Goal: Information Seeking & Learning: Check status

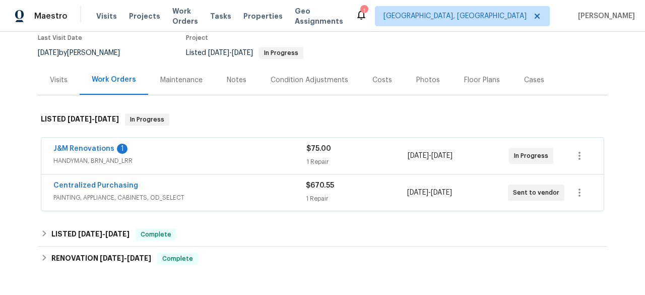
scroll to position [73, 0]
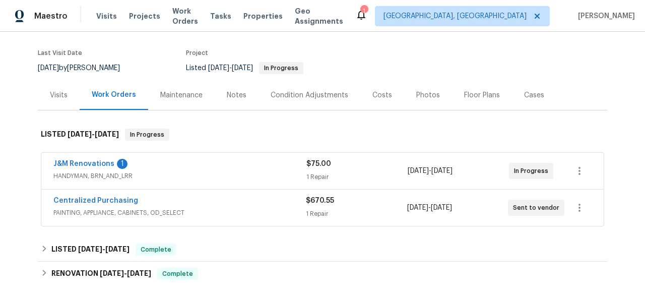
click at [174, 104] on div "Maintenance" at bounding box center [181, 95] width 67 height 30
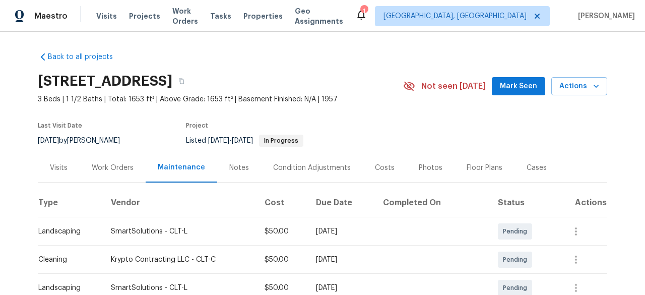
click at [231, 167] on div "Notes" at bounding box center [239, 168] width 20 height 10
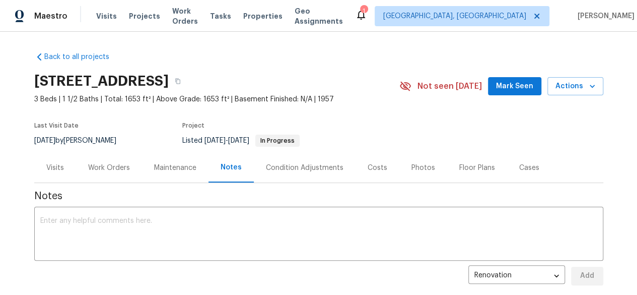
click at [274, 172] on div "Condition Adjustments" at bounding box center [305, 168] width 102 height 30
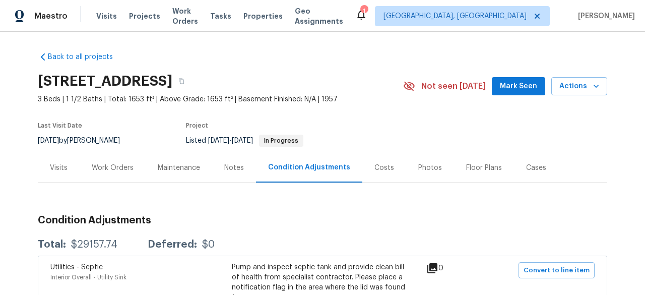
click at [379, 173] on div "Costs" at bounding box center [384, 168] width 44 height 30
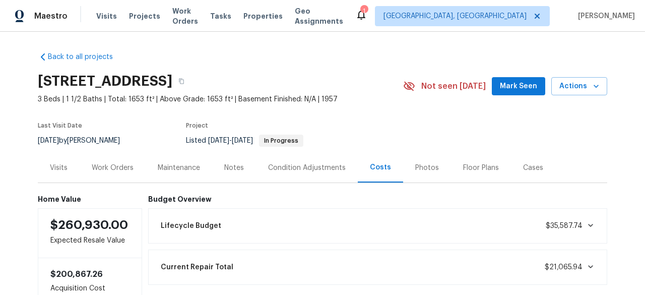
click at [418, 169] on div "Photos" at bounding box center [427, 168] width 24 height 10
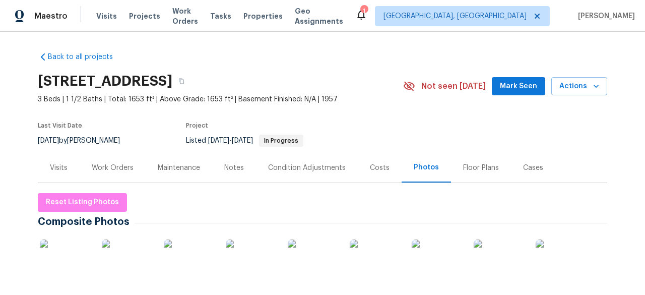
click at [463, 168] on div "Floor Plans" at bounding box center [481, 168] width 36 height 10
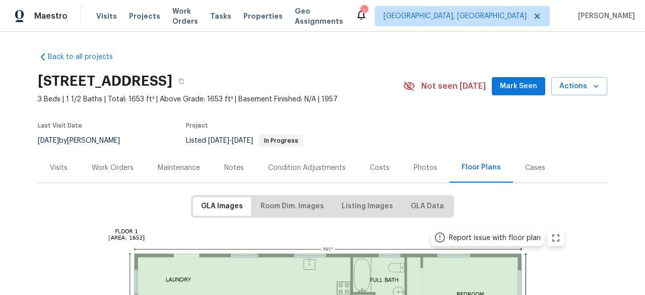
click at [525, 163] on div "Cases" at bounding box center [535, 168] width 20 height 10
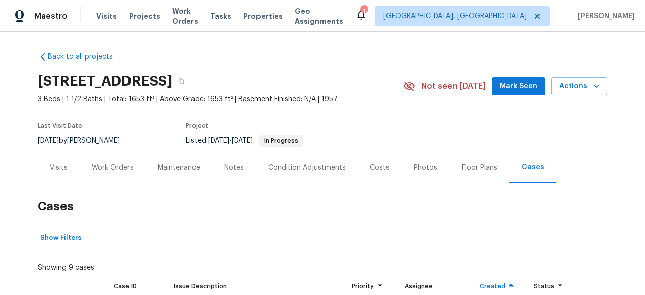
click at [50, 171] on div "Visits" at bounding box center [59, 168] width 18 height 10
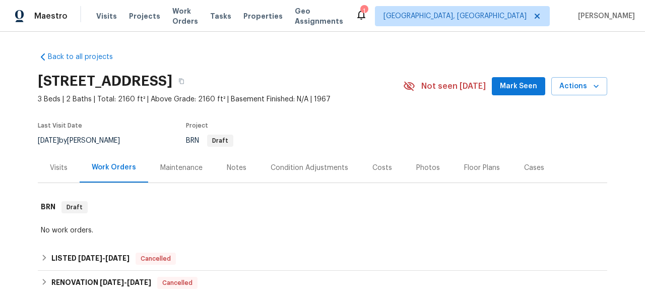
click at [531, 169] on div "Cases" at bounding box center [534, 168] width 20 height 10
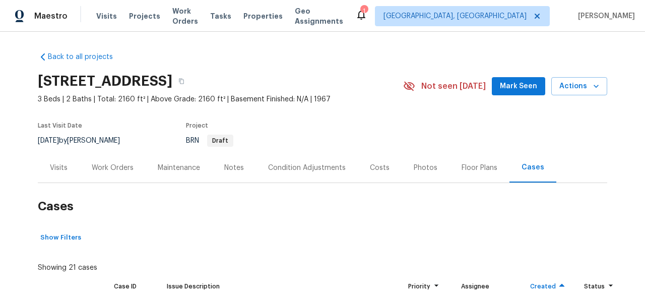
click at [99, 161] on div "Work Orders" at bounding box center [113, 168] width 66 height 30
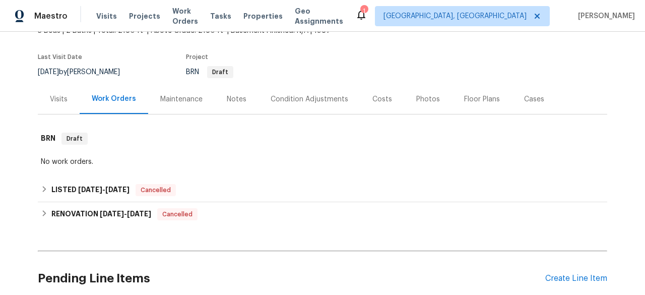
scroll to position [101, 0]
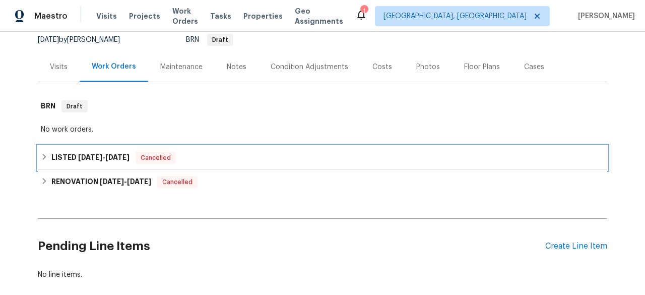
click at [67, 154] on h6 "LISTED 7/14/25 - 7/16/25" at bounding box center [90, 158] width 78 height 12
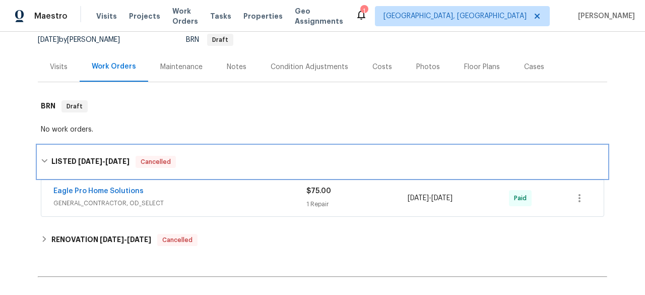
click at [67, 154] on div "LISTED 7/14/25 - 7/16/25 Cancelled" at bounding box center [322, 162] width 569 height 32
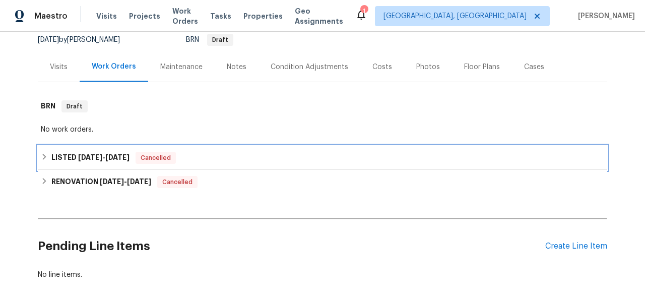
click at [98, 152] on h6 "LISTED 7/14/25 - 7/16/25" at bounding box center [90, 158] width 78 height 12
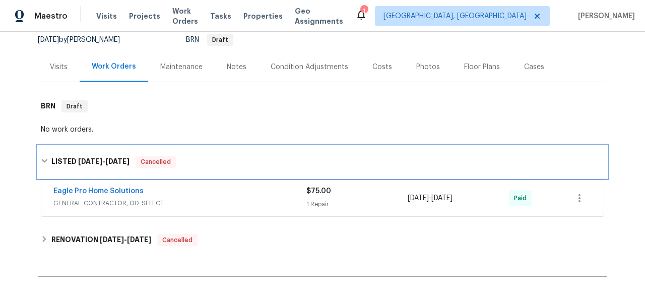
click at [186, 156] on div "LISTED 7/14/25 - 7/16/25 Cancelled" at bounding box center [322, 162] width 563 height 12
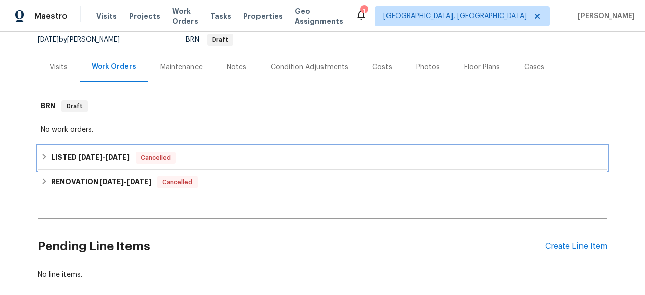
click at [186, 156] on div "LISTED 7/14/25 - 7/16/25 Cancelled" at bounding box center [322, 158] width 563 height 12
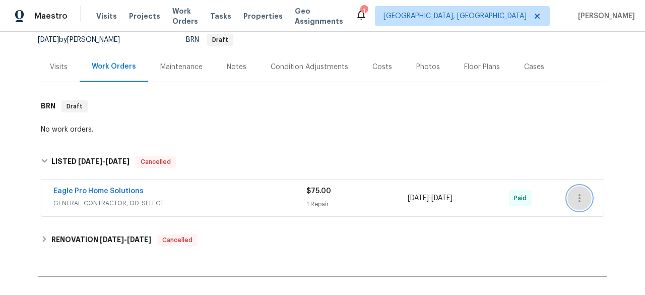
click at [577, 199] on icon "button" at bounding box center [579, 198] width 12 height 12
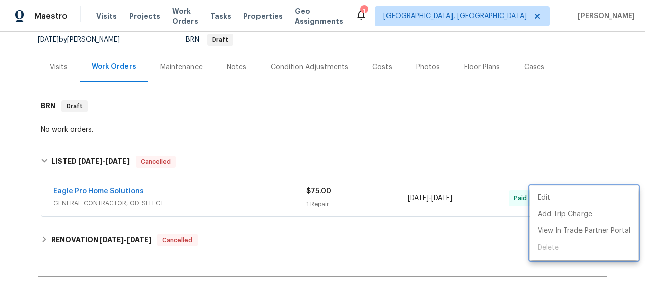
click at [462, 123] on div at bounding box center [322, 147] width 645 height 295
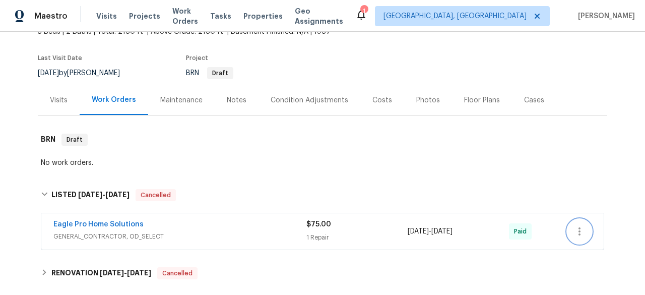
scroll to position [118, 0]
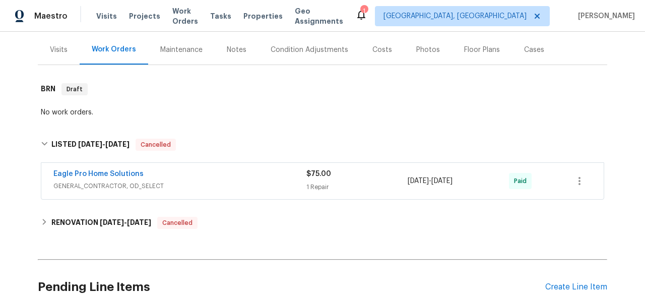
click at [227, 173] on div "Eagle Pro Home Solutions" at bounding box center [179, 175] width 253 height 12
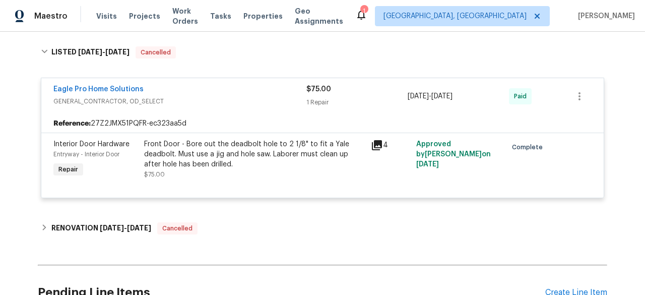
scroll to position [219, 0]
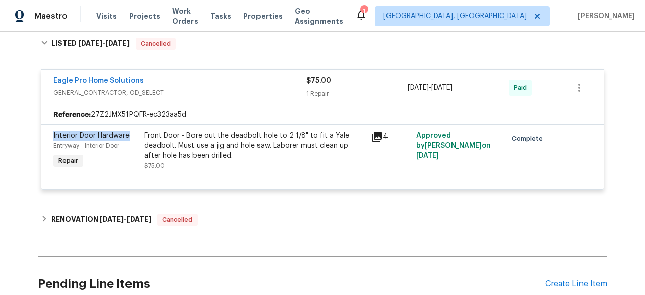
drag, startPoint x: 125, startPoint y: 137, endPoint x: 48, endPoint y: 128, distance: 77.0
click at [50, 128] on div "Interior Door Hardware Entryway - Interior Door Repair" at bounding box center [95, 150] width 91 height 46
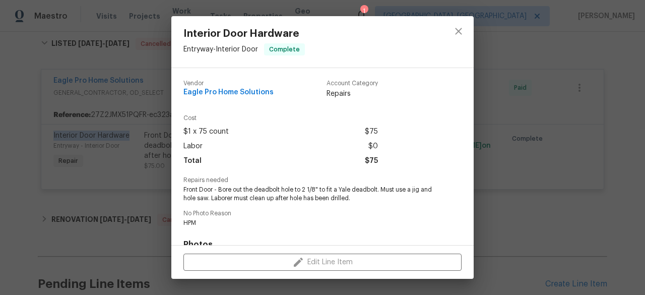
copy span "Interior Door Hardware"
drag, startPoint x: 181, startPoint y: 34, endPoint x: 301, endPoint y: 36, distance: 120.4
click at [301, 36] on div "Interior Door Hardware Entryway - Interior Door Complete" at bounding box center [244, 41] width 146 height 51
copy span "Interior Door Hardware"
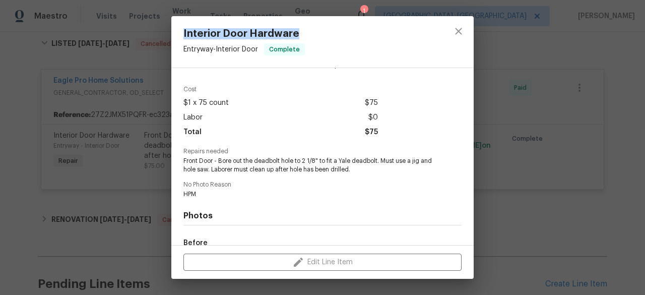
scroll to position [0, 0]
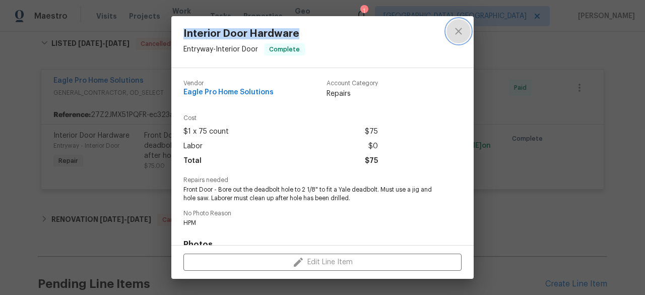
click at [459, 30] on icon "close" at bounding box center [458, 31] width 12 height 12
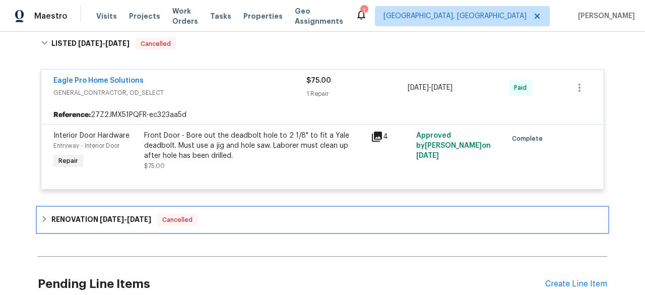
click at [244, 210] on div "RENOVATION 7/3/25 - 7/14/25 Cancelled" at bounding box center [322, 220] width 569 height 24
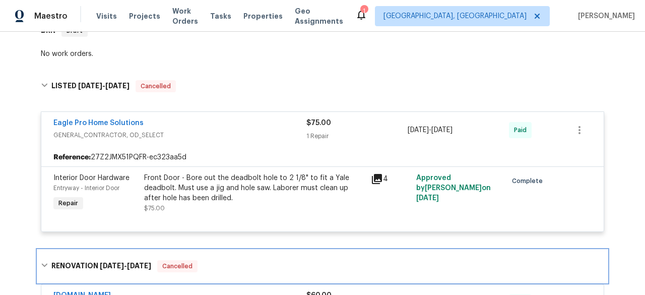
scroll to position [118, 0]
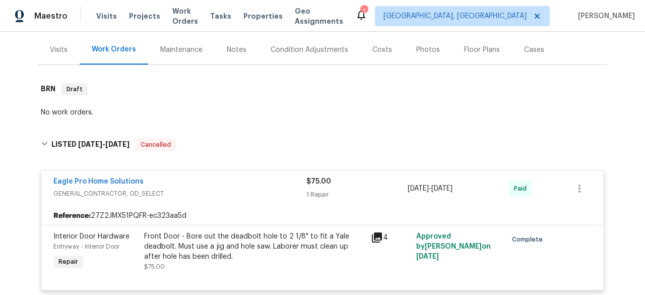
click at [52, 52] on div "Visits" at bounding box center [59, 50] width 18 height 10
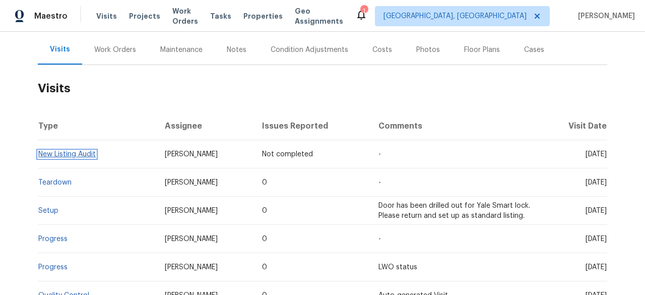
click at [87, 153] on link "New Listing Audit" at bounding box center [66, 154] width 57 height 7
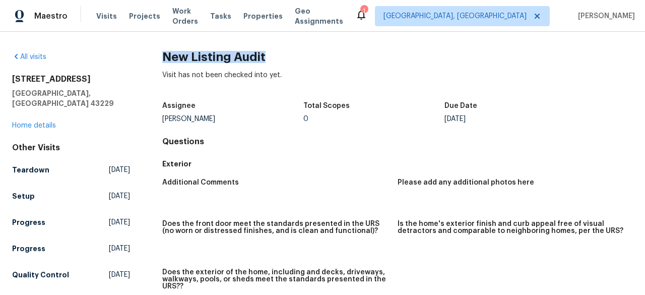
drag, startPoint x: 161, startPoint y: 54, endPoint x: 281, endPoint y: 55, distance: 119.9
click at [281, 55] on h2 "New Listing Audit" at bounding box center [397, 57] width 471 height 10
copy h2 "New Listing Audit"
click at [215, 17] on div "Visits Projects Work Orders Tasks Properties Geo Assignments" at bounding box center [225, 16] width 259 height 20
click at [195, 16] on span "Work Orders" at bounding box center [185, 16] width 26 height 20
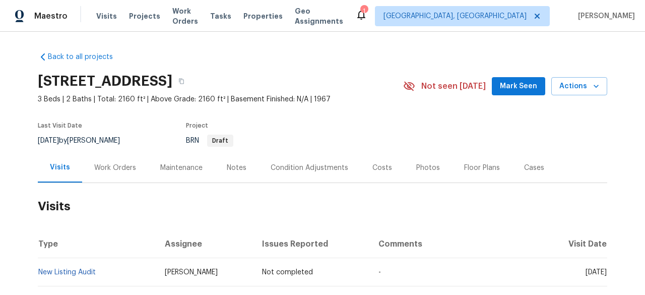
click at [94, 165] on div "Work Orders" at bounding box center [115, 168] width 42 height 10
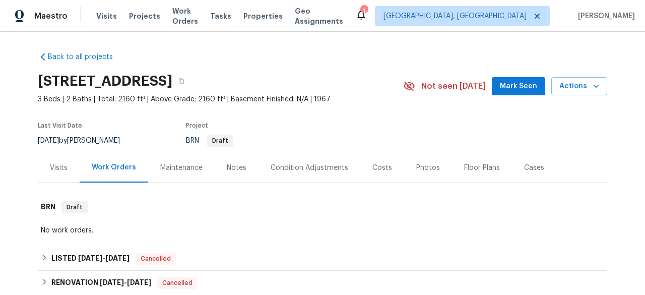
scroll to position [50, 0]
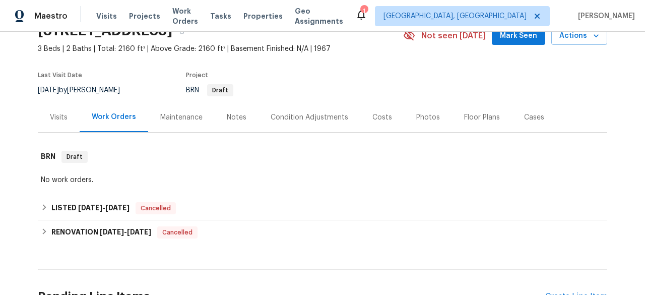
click at [57, 116] on div "Visits" at bounding box center [59, 117] width 18 height 10
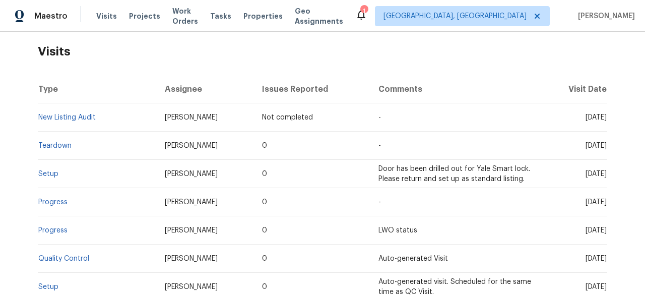
scroll to position [151, 0]
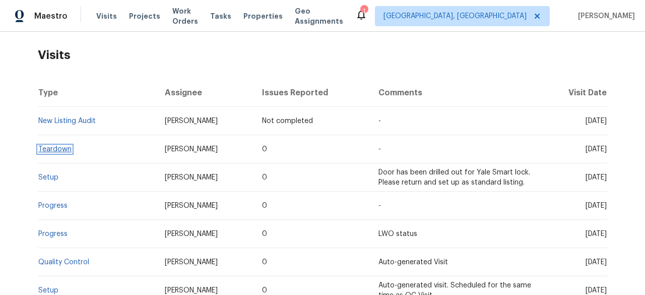
click at [47, 146] on link "Teardown" at bounding box center [54, 149] width 33 height 7
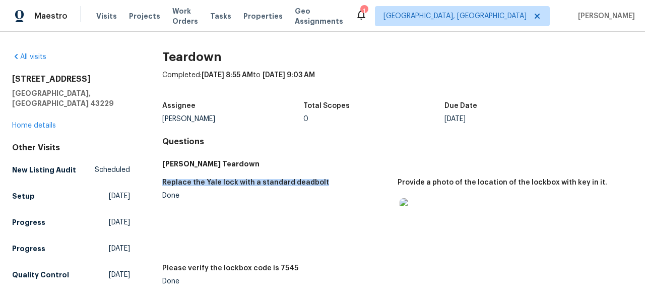
drag, startPoint x: 160, startPoint y: 180, endPoint x: 323, endPoint y: 185, distance: 163.3
copy h5 "Replace the Yale lock with a standard deadbolt"
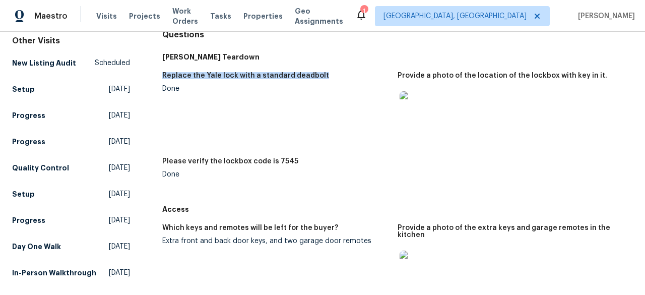
scroll to position [151, 0]
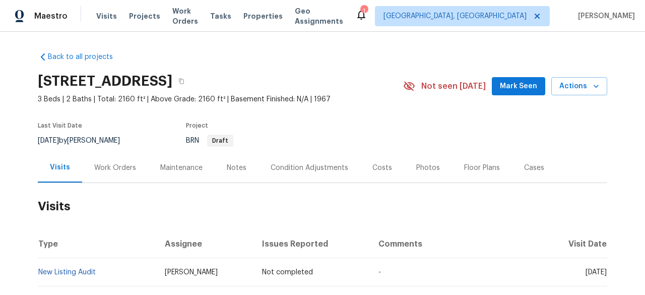
click at [103, 168] on div "Work Orders" at bounding box center [115, 168] width 42 height 10
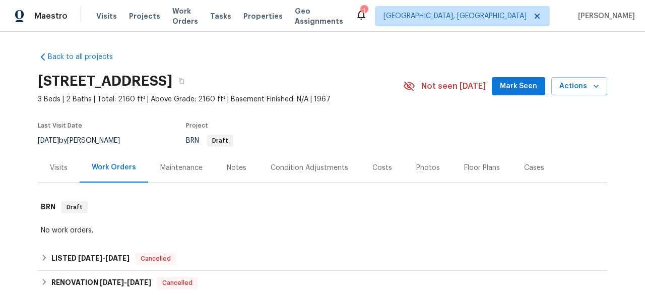
click at [52, 164] on div "Visits" at bounding box center [59, 168] width 18 height 10
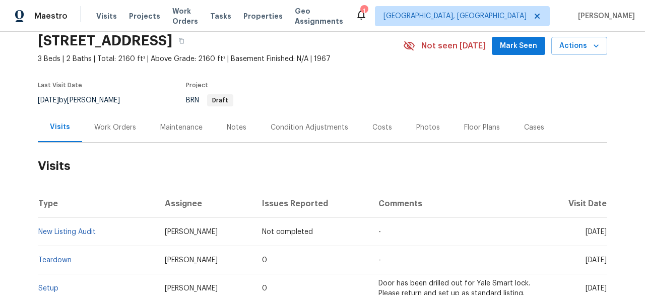
scroll to position [101, 0]
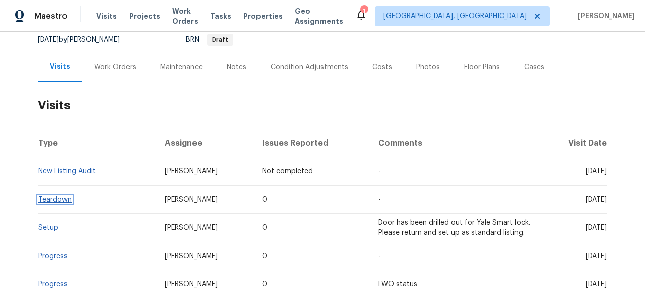
click at [53, 197] on link "Teardown" at bounding box center [54, 199] width 33 height 7
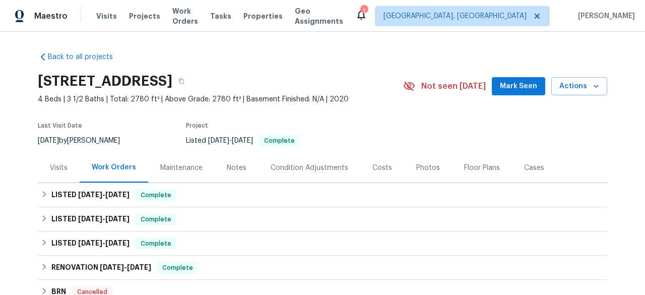
scroll to position [50, 0]
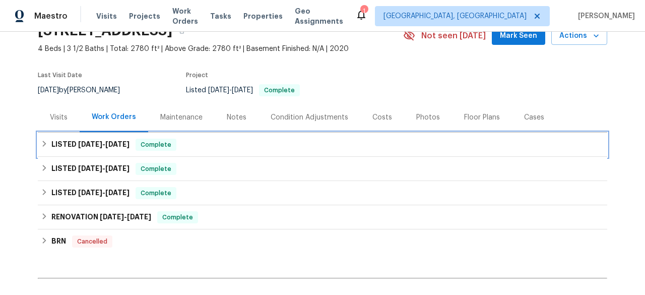
click at [97, 149] on h6 "LISTED [DATE] - [DATE]" at bounding box center [90, 145] width 78 height 12
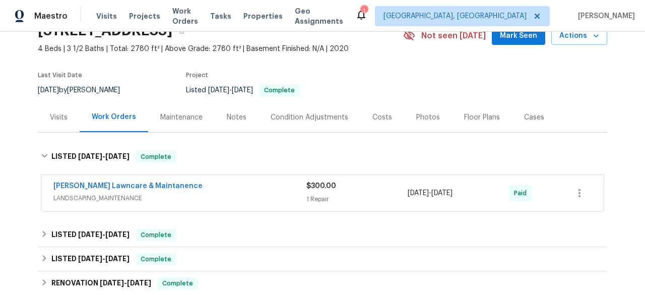
click at [61, 119] on div "Visits" at bounding box center [59, 117] width 18 height 10
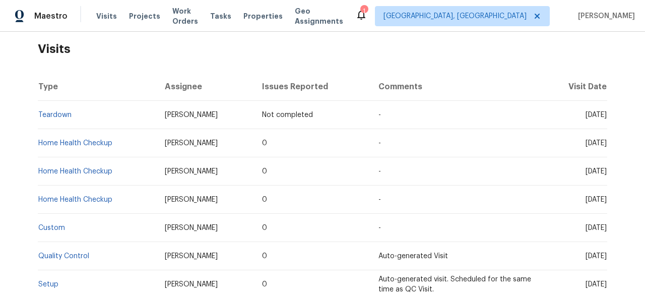
scroll to position [202, 0]
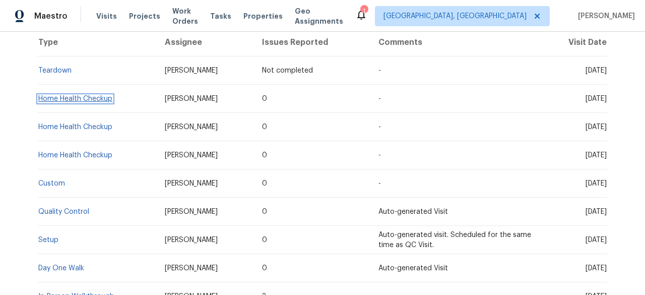
click at [67, 99] on link "Home Health Checkup" at bounding box center [75, 98] width 74 height 7
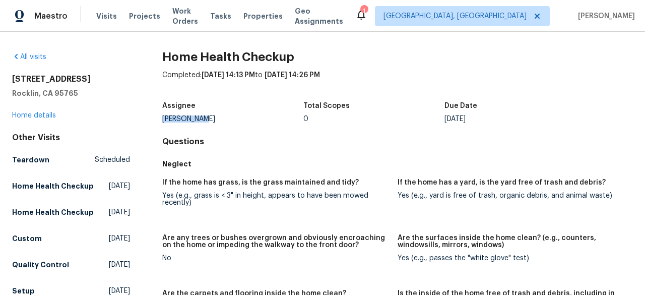
drag, startPoint x: 196, startPoint y: 119, endPoint x: 156, endPoint y: 116, distance: 40.4
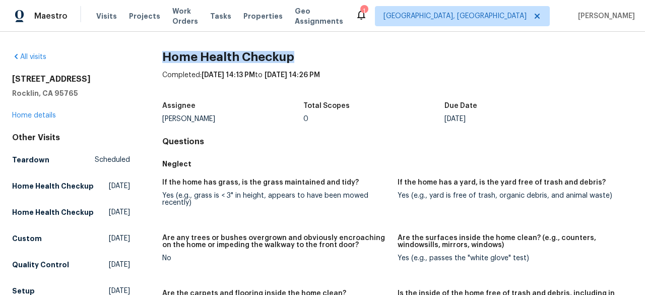
drag, startPoint x: 303, startPoint y: 58, endPoint x: 162, endPoint y: 45, distance: 141.7
click at [162, 45] on div "All visits [STREET_ADDRESS] Home details Other Visits Teardown Scheduled Home H…" at bounding box center [322, 163] width 645 height 263
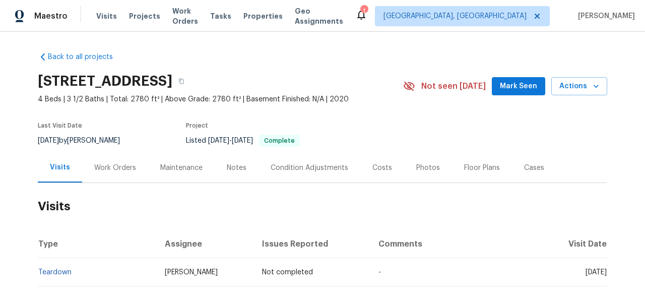
scroll to position [50, 0]
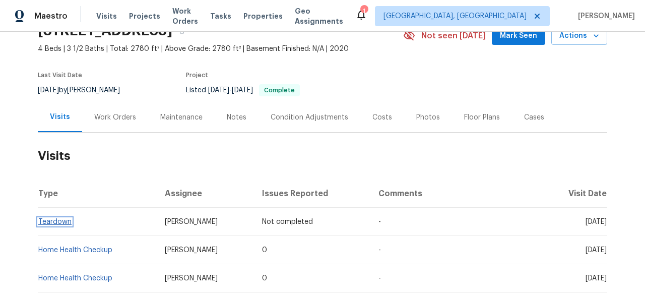
click at [46, 222] on link "Teardown" at bounding box center [54, 221] width 33 height 7
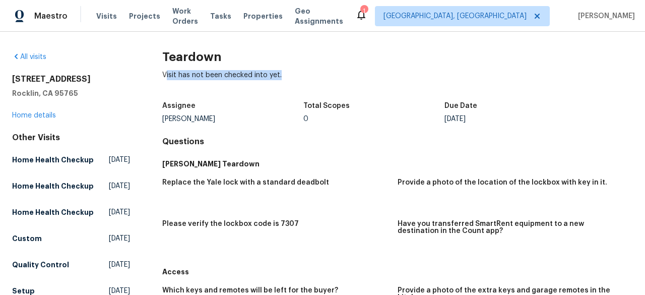
drag, startPoint x: 165, startPoint y: 72, endPoint x: 306, endPoint y: 80, distance: 140.8
click at [306, 80] on div "Visit has not been checked into yet." at bounding box center [397, 83] width 471 height 26
drag, startPoint x: 295, startPoint y: 79, endPoint x: 240, endPoint y: 80, distance: 54.9
click at [295, 79] on div "Visit has not been checked into yet." at bounding box center [397, 83] width 471 height 26
click at [199, 115] on div "[PERSON_NAME]" at bounding box center [232, 118] width 141 height 7
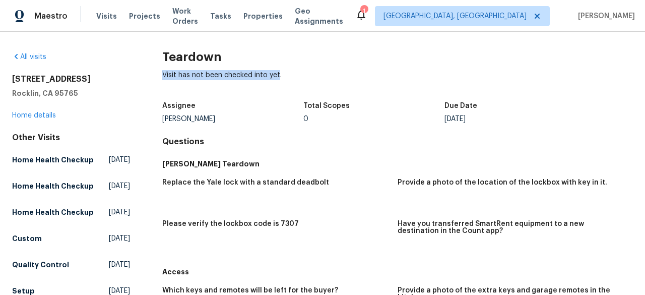
drag, startPoint x: 161, startPoint y: 75, endPoint x: 276, endPoint y: 77, distance: 115.4
click at [276, 77] on div "Visit has not been checked into yet." at bounding box center [397, 83] width 471 height 26
copy div "Visit has not been checked into yet"
